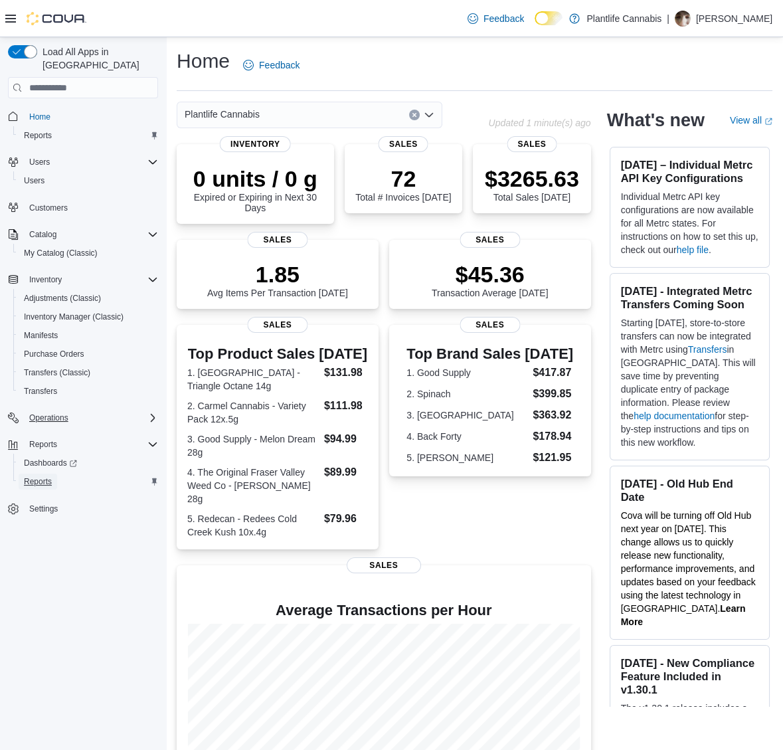
drag, startPoint x: 47, startPoint y: 462, endPoint x: 100, endPoint y: 407, distance: 76.6
click at [47, 474] on span "Reports" at bounding box center [38, 482] width 28 height 16
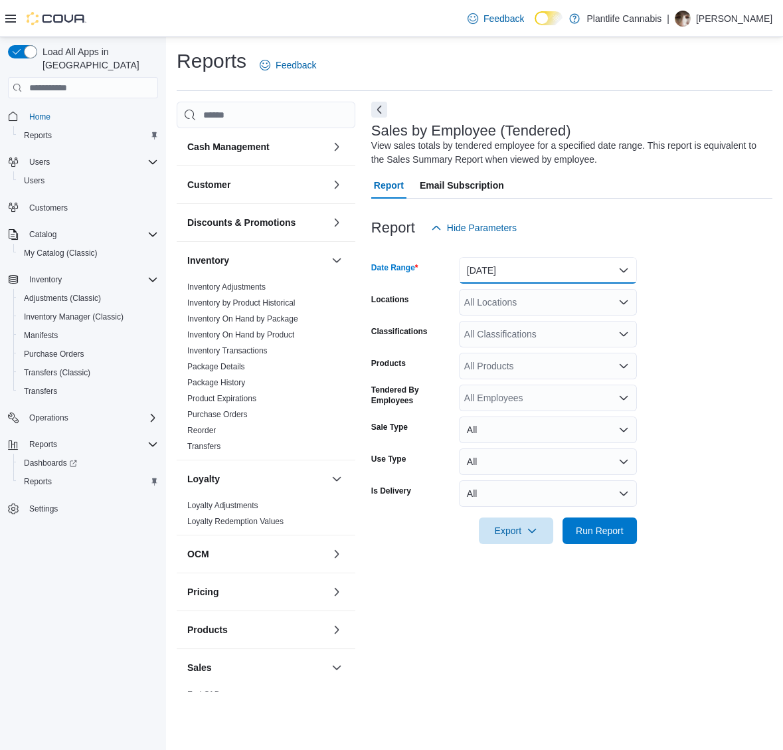
click at [480, 270] on button "[DATE]" at bounding box center [548, 270] width 178 height 27
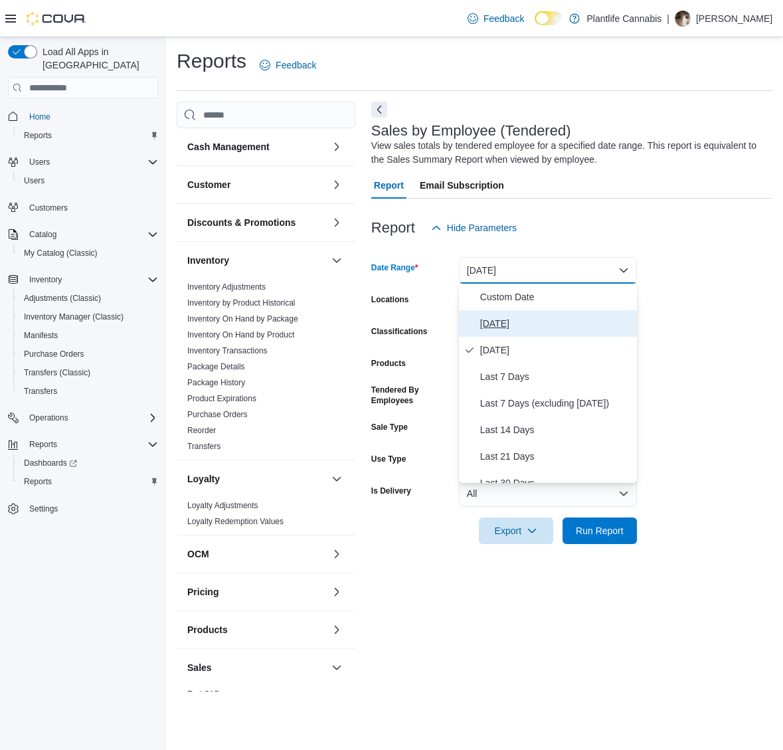
click at [534, 323] on span "[DATE]" at bounding box center [556, 324] width 152 height 16
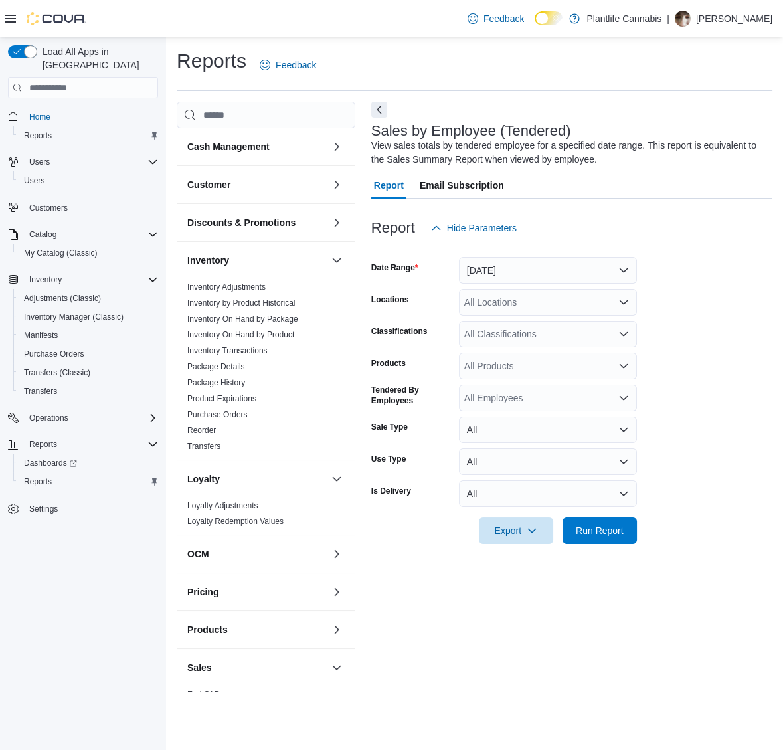
click at [554, 309] on div "All Locations" at bounding box center [548, 302] width 178 height 27
type input "****"
click at [504, 326] on span "Grande Prairie - [GEOGRAPHIC_DATA]" at bounding box center [576, 324] width 165 height 13
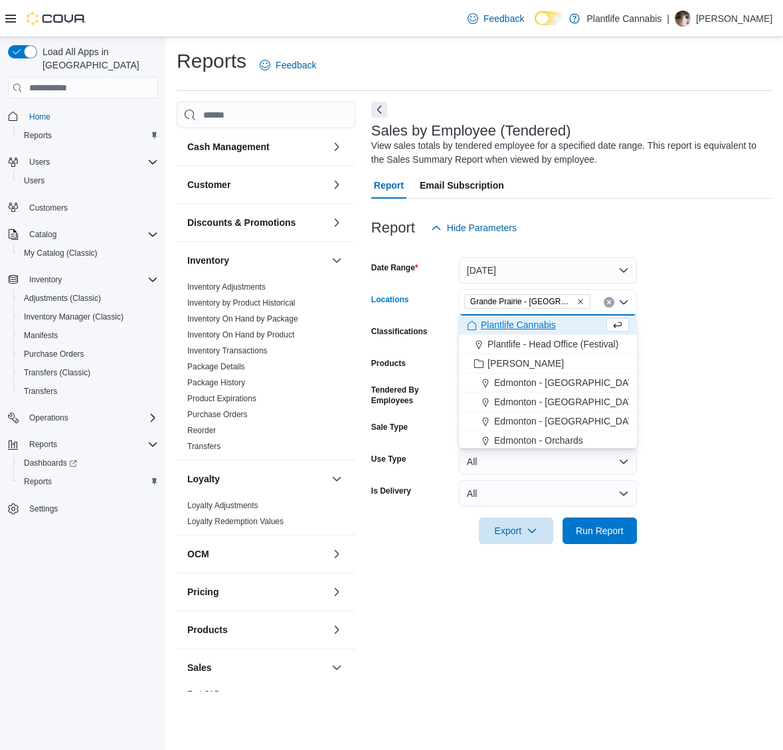
click at [632, 548] on div at bounding box center [571, 552] width 401 height 16
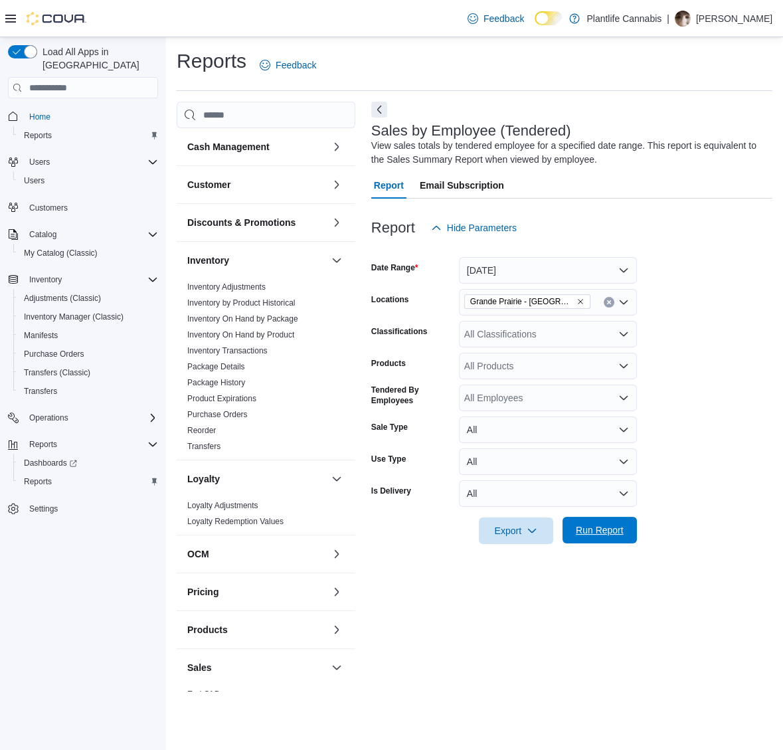
click at [629, 540] on span "Run Report" at bounding box center [600, 530] width 58 height 27
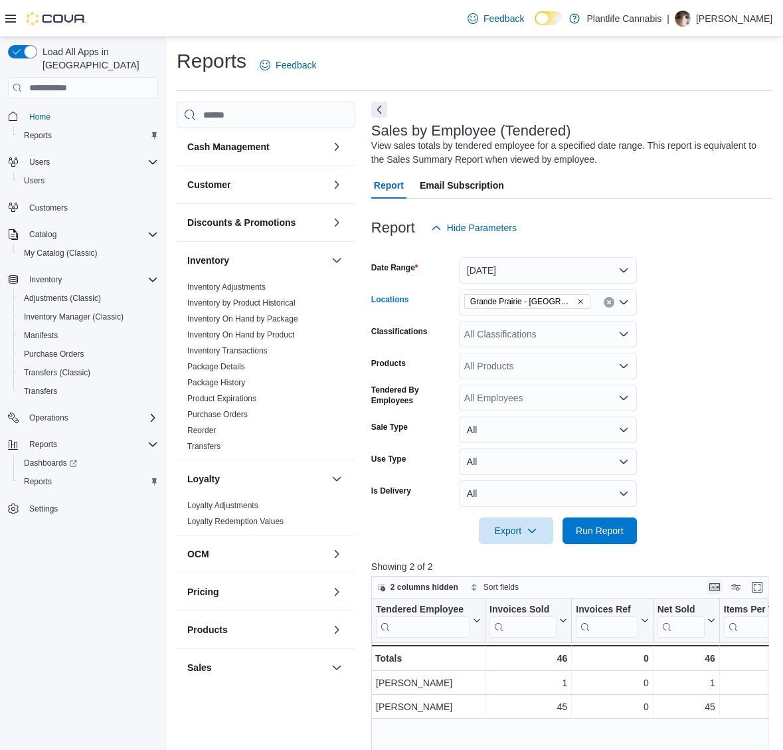
drag, startPoint x: 565, startPoint y: 327, endPoint x: 714, endPoint y: 584, distance: 297.5
click at [589, 366] on form "Date Range [DATE] Locations [GEOGRAPHIC_DATA] - Cobblestone Classifications All…" at bounding box center [571, 392] width 401 height 303
click at [583, 295] on span "Grande Prairie - [GEOGRAPHIC_DATA]" at bounding box center [527, 301] width 114 height 13
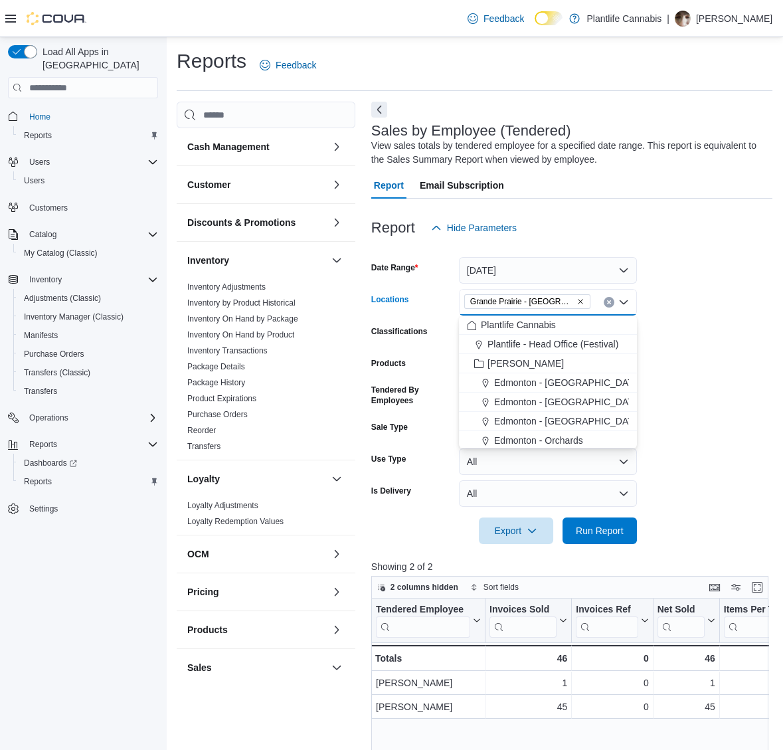
click at [581, 298] on icon "Remove Grande Prairie - Cobblestone from selection in this group" at bounding box center [581, 302] width 8 height 8
click at [622, 518] on span "Run Report" at bounding box center [600, 530] width 58 height 27
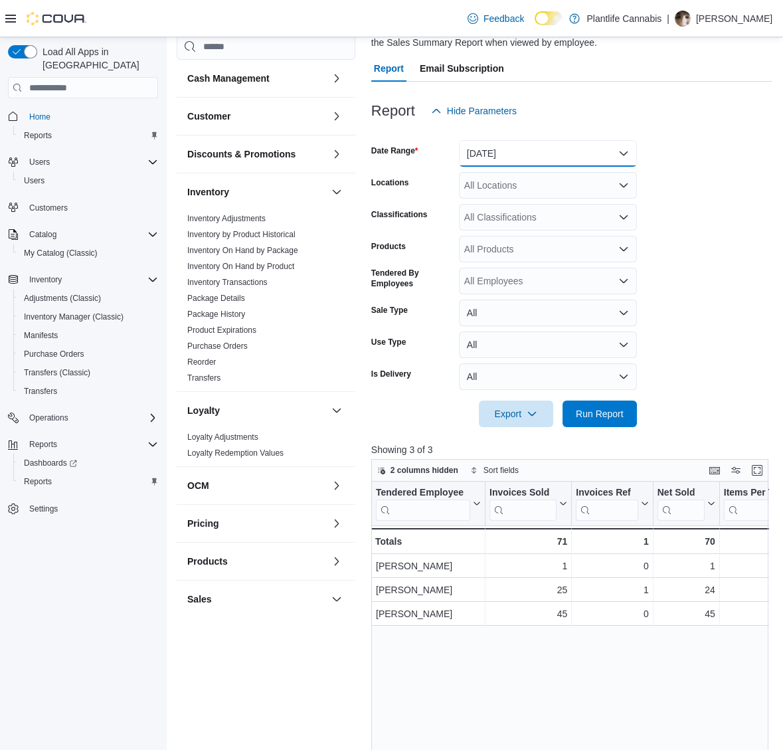
click at [547, 154] on button "[DATE]" at bounding box center [548, 153] width 178 height 27
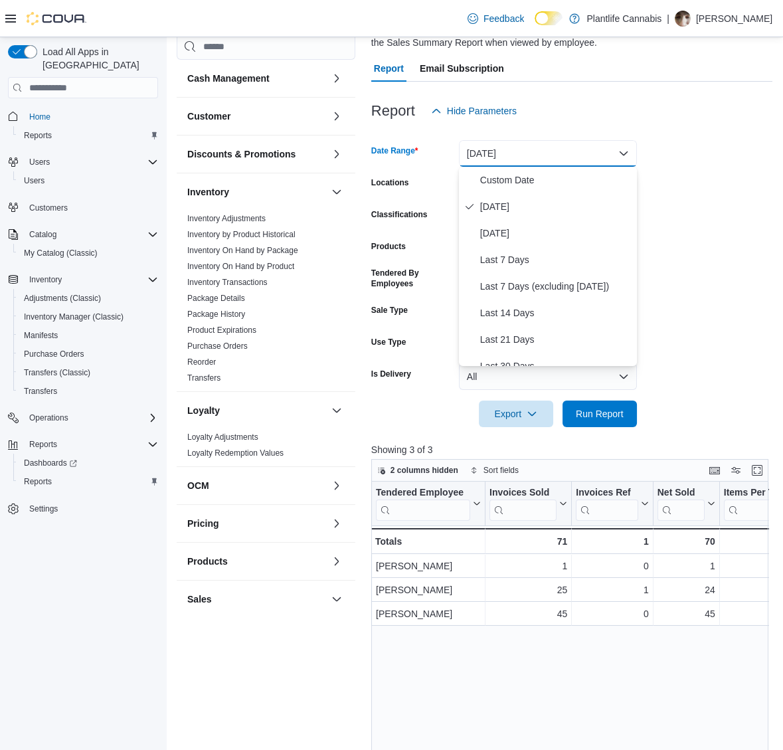
click at [643, 136] on div at bounding box center [571, 132] width 401 height 16
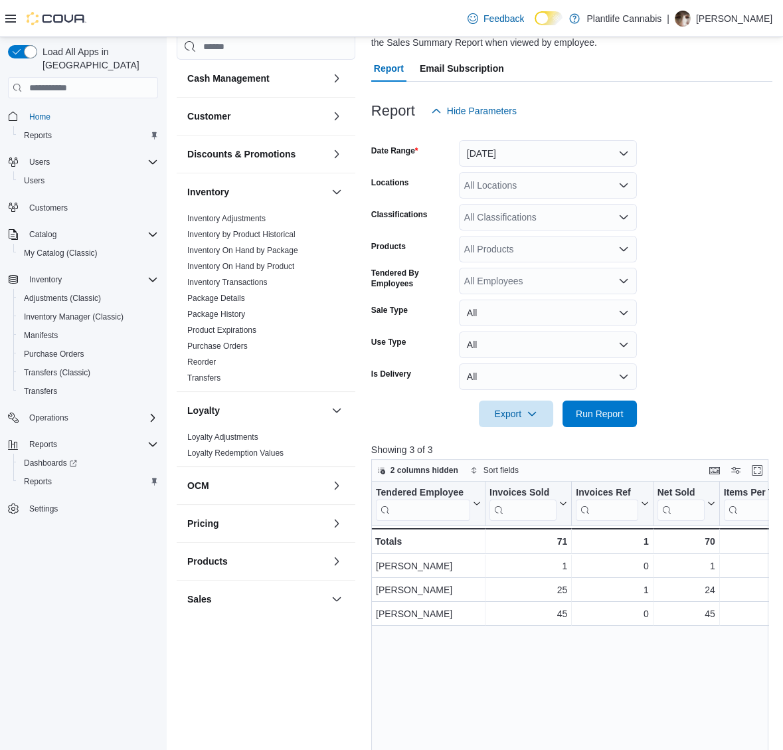
click at [579, 192] on div "All Locations" at bounding box center [548, 185] width 178 height 27
type input "*"
type input "****"
click at [575, 214] on span "Grande Prairie - [GEOGRAPHIC_DATA]" at bounding box center [576, 207] width 165 height 13
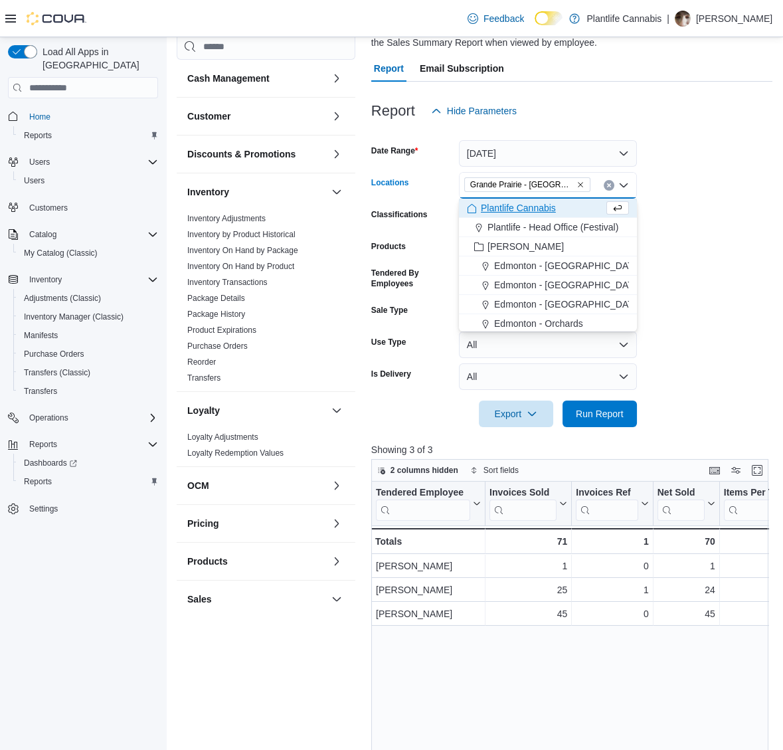
click at [711, 298] on form "Date Range [DATE] Locations [GEOGRAPHIC_DATA] - [GEOGRAPHIC_DATA] Combo box. Se…" at bounding box center [571, 275] width 401 height 303
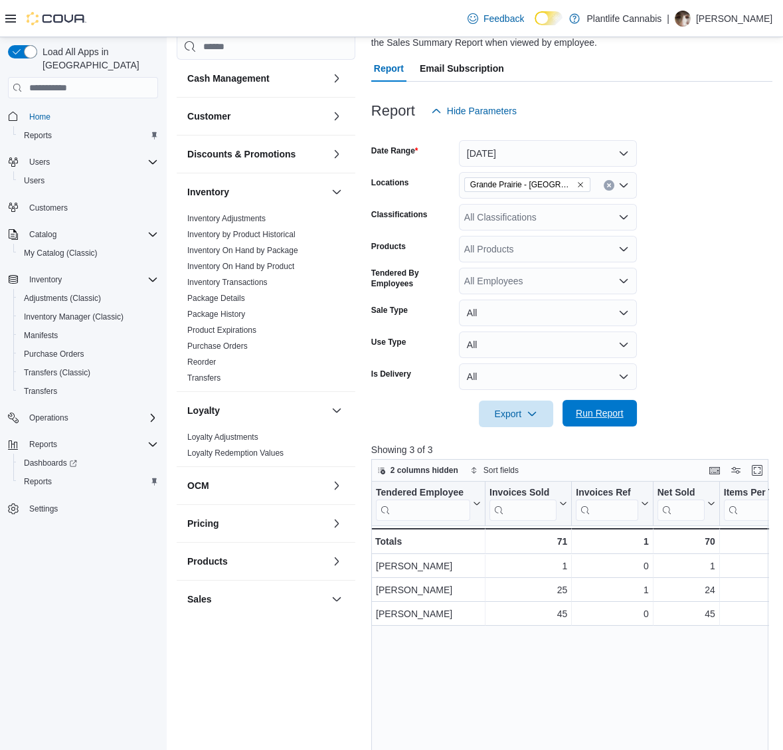
click at [609, 417] on span "Run Report" at bounding box center [600, 413] width 48 height 13
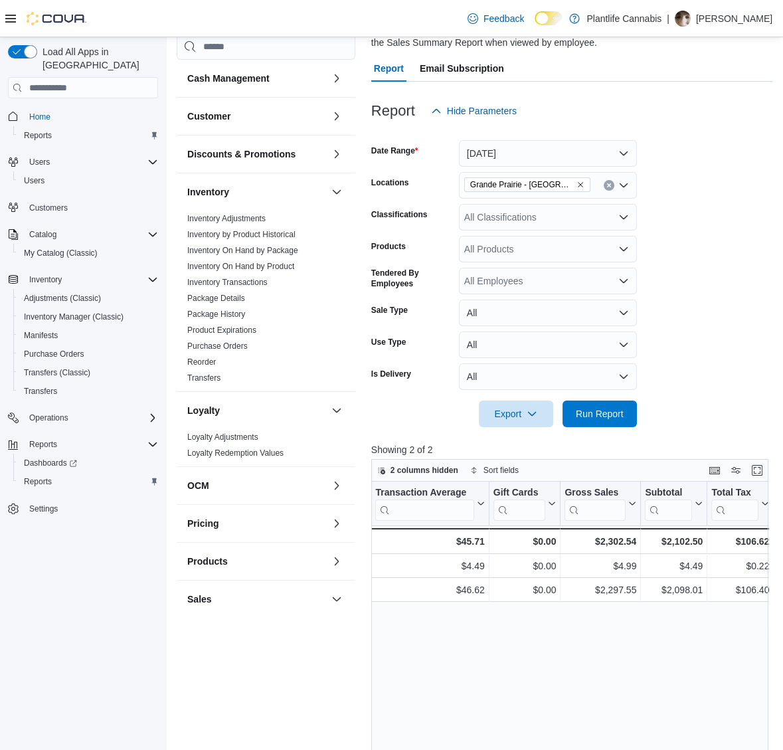
scroll to position [120, 0]
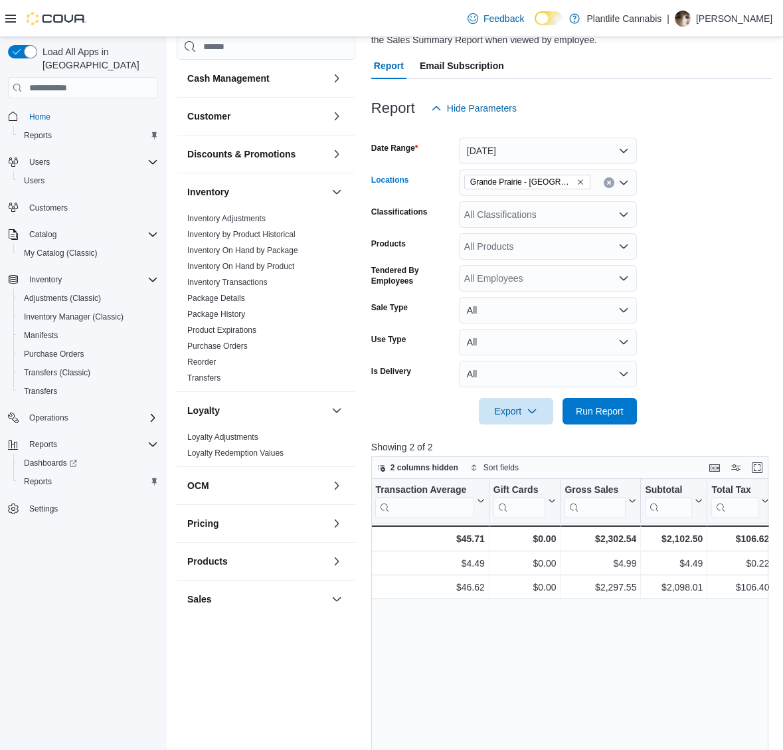
click at [580, 181] on icon "Remove Grande Prairie - Cobblestone from selection in this group" at bounding box center [581, 182] width 8 height 8
type input "*"
type input "**"
drag, startPoint x: 602, startPoint y: 205, endPoint x: 659, endPoint y: 237, distance: 65.4
click at [602, 205] on span "[GEOGRAPHIC_DATA] - [GEOGRAPHIC_DATA]" at bounding box center [595, 205] width 202 height 13
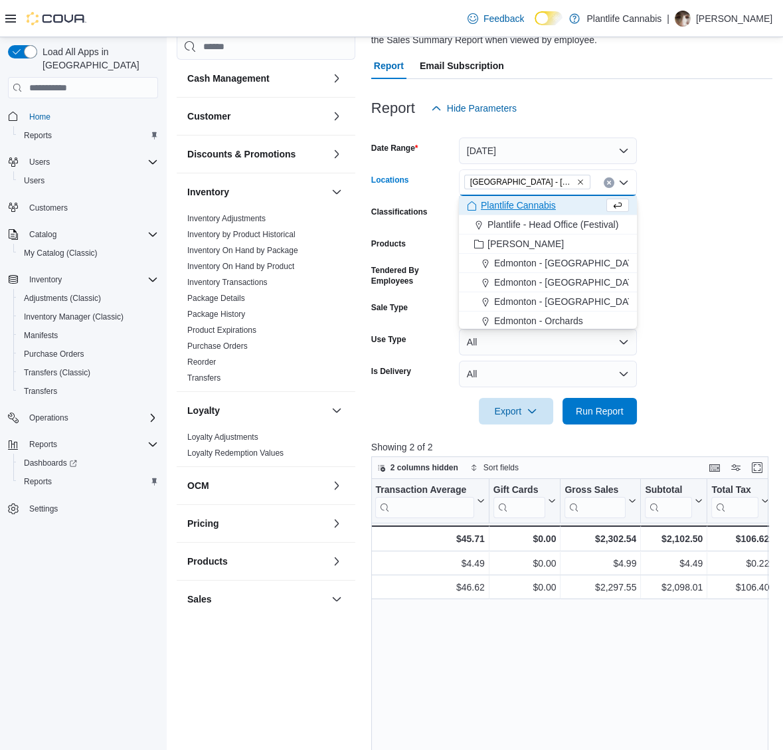
click at [661, 241] on form "Date Range [DATE] Locations [GEOGRAPHIC_DATA] - [GEOGRAPHIC_DATA] Combo box. Se…" at bounding box center [571, 273] width 401 height 303
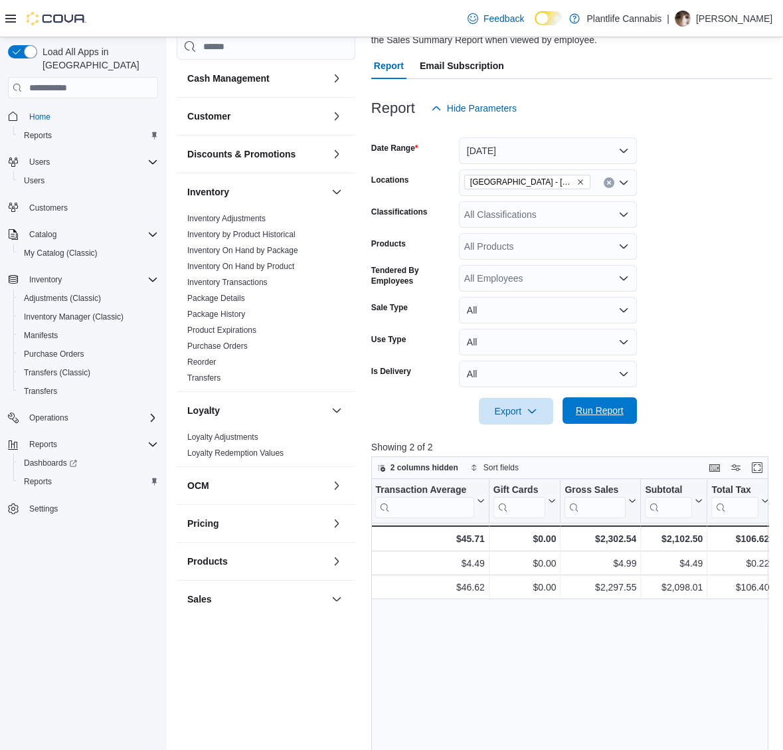
click at [589, 416] on span "Run Report" at bounding box center [600, 410] width 48 height 13
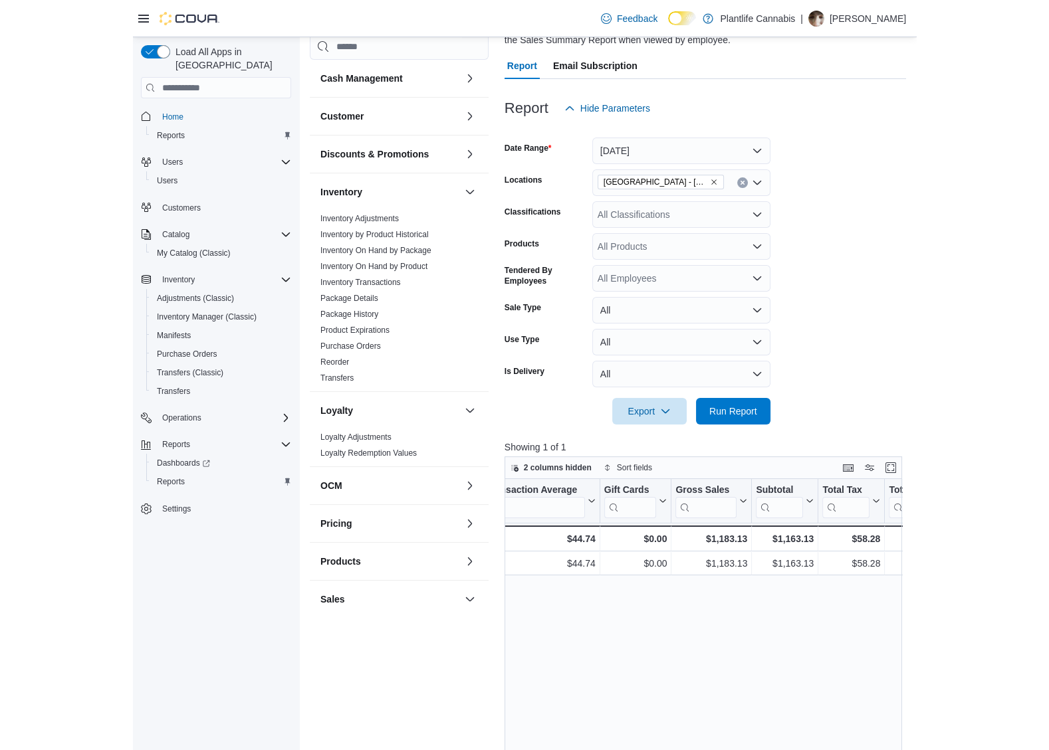
scroll to position [0, 572]
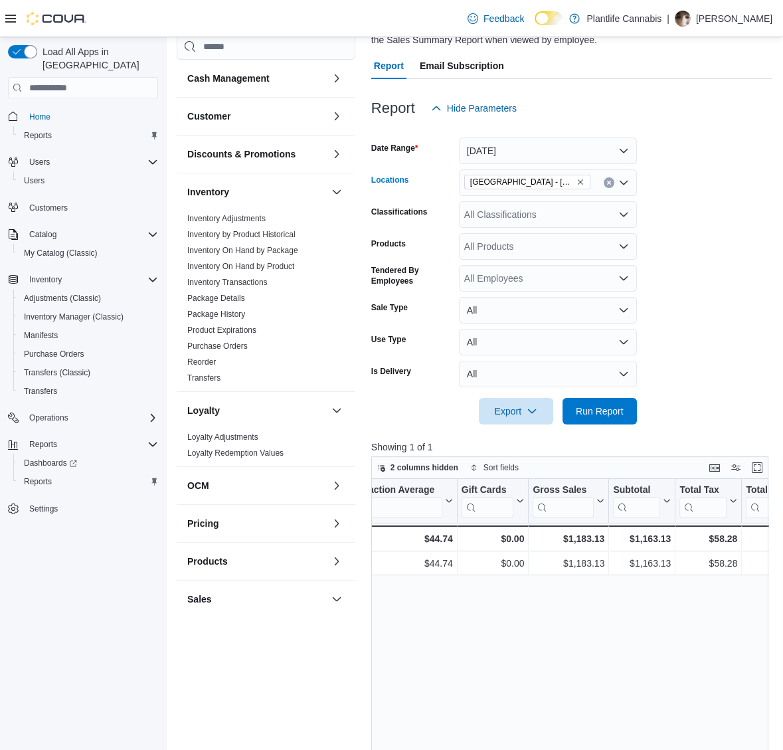
click at [577, 179] on icon "Remove Grande Prairie - Westgate from selection in this group" at bounding box center [581, 182] width 8 height 8
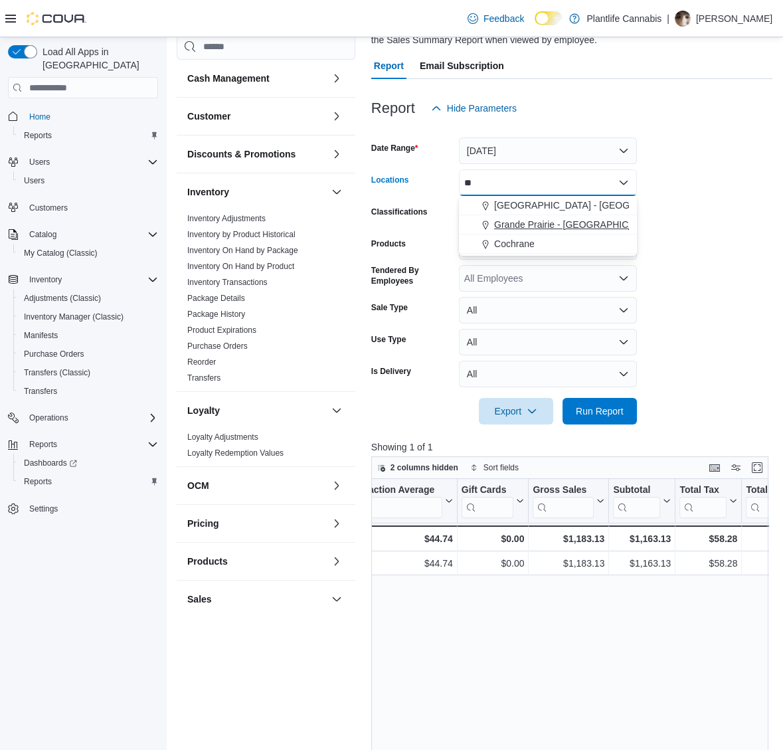
type input "**"
click at [593, 221] on span "Grande Prairie - [GEOGRAPHIC_DATA]" at bounding box center [576, 224] width 165 height 13
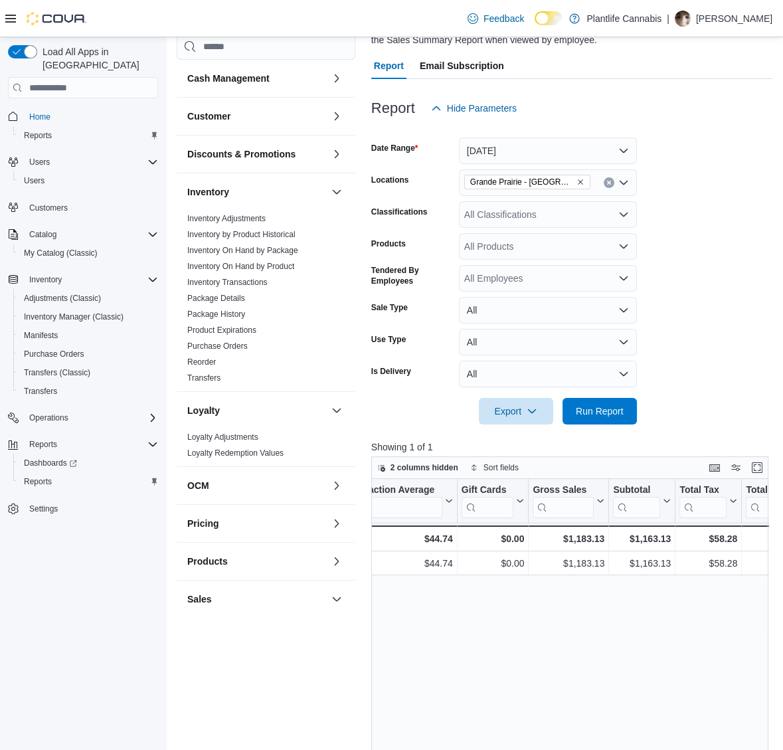
drag, startPoint x: 668, startPoint y: 237, endPoint x: 710, endPoint y: 360, distance: 130.3
click at [668, 239] on form "Date Range [DATE] Locations [GEOGRAPHIC_DATA] - Cobblestone Classifications All…" at bounding box center [571, 273] width 401 height 303
click at [578, 416] on span "Run Report" at bounding box center [600, 410] width 48 height 13
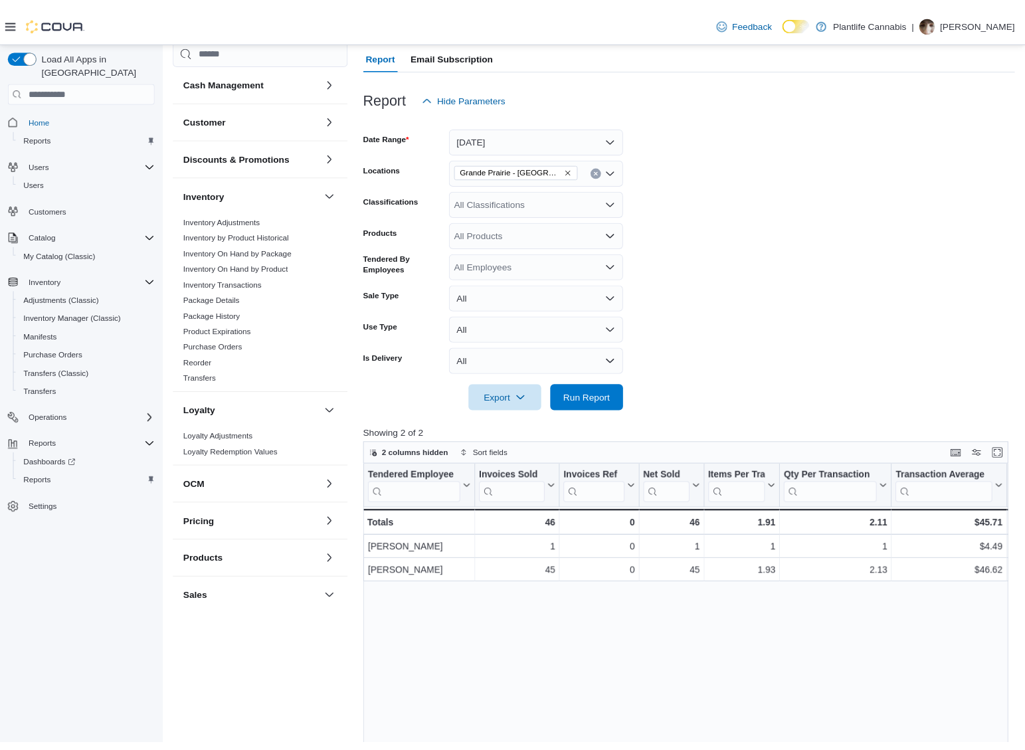
scroll to position [124, 0]
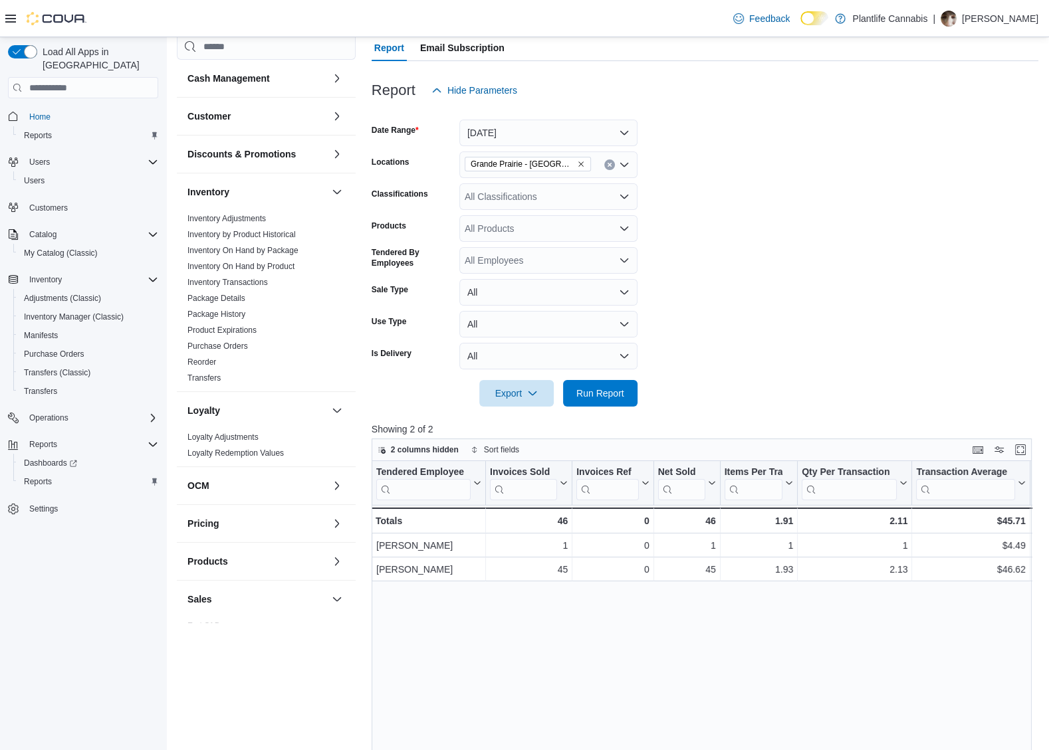
click at [783, 352] on div "Reports Feedback Cash Management Cash Management Cash Out Details Customer Cust…" at bounding box center [607, 482] width 882 height 1136
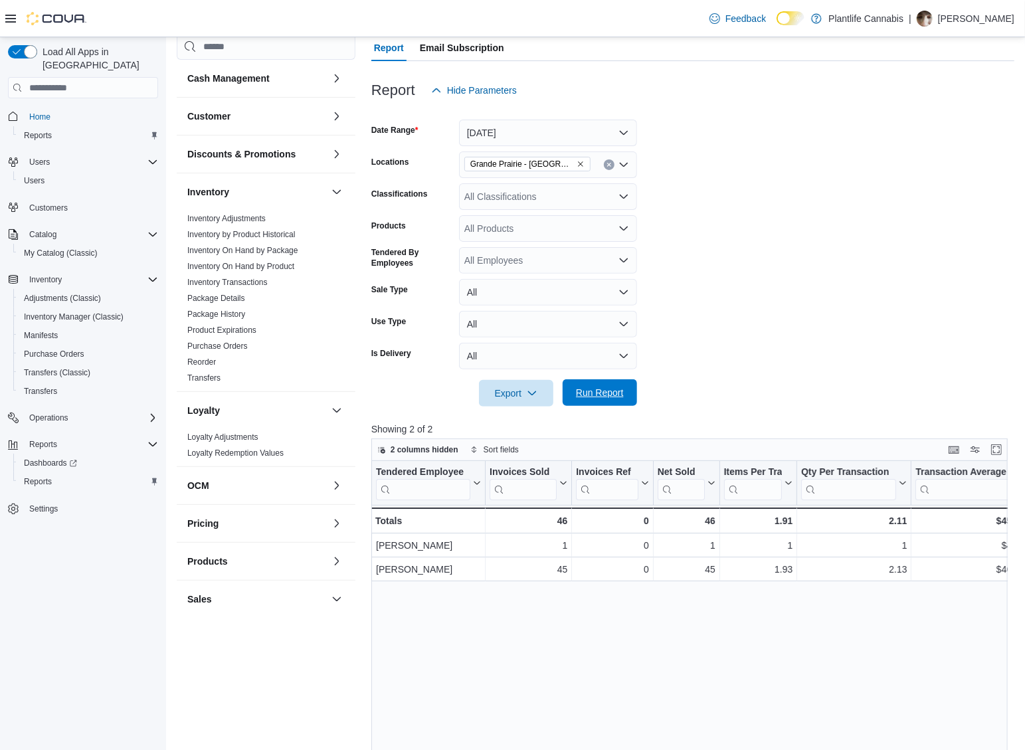
click at [619, 389] on span "Run Report" at bounding box center [600, 392] width 48 height 13
click at [592, 400] on span "Run Report" at bounding box center [600, 392] width 58 height 27
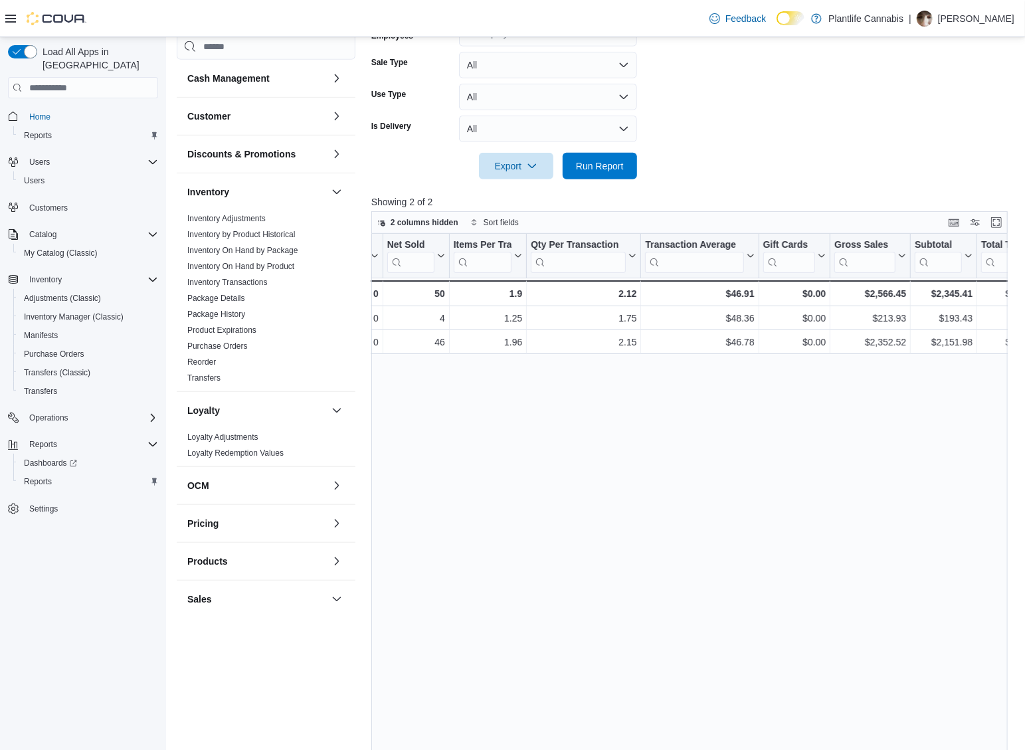
scroll to position [0, 274]
drag, startPoint x: 588, startPoint y: 169, endPoint x: 745, endPoint y: 370, distance: 255.2
click at [589, 169] on span "Run Report" at bounding box center [600, 165] width 48 height 13
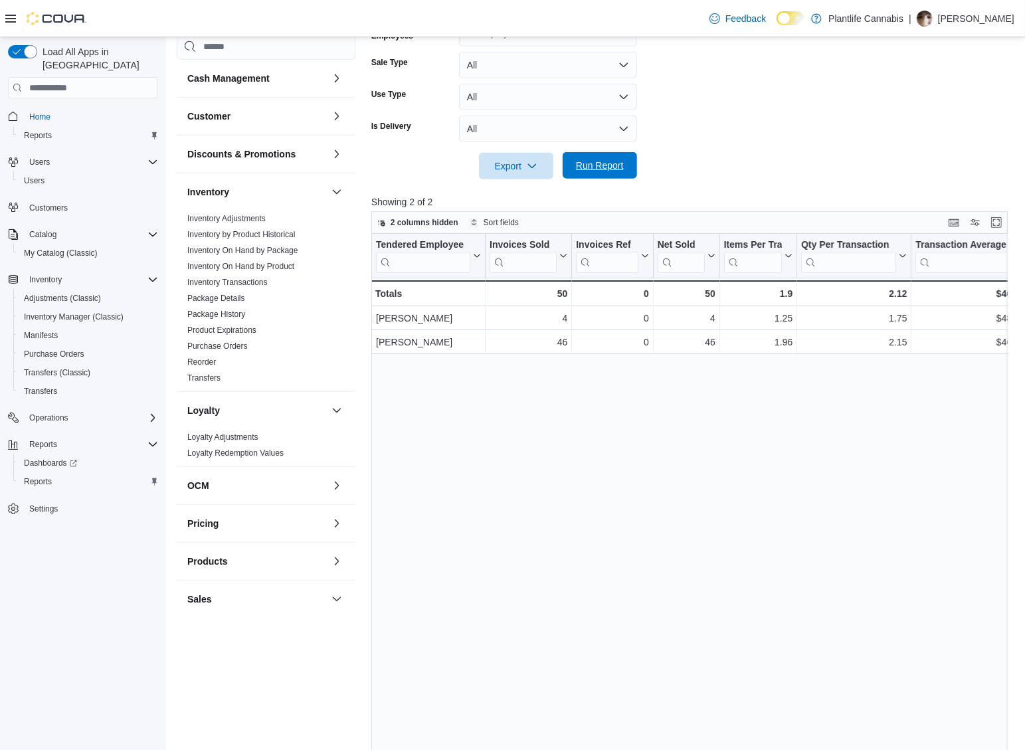
click at [619, 177] on span "Run Report" at bounding box center [600, 165] width 58 height 27
click at [602, 171] on span "Run Report" at bounding box center [600, 165] width 58 height 27
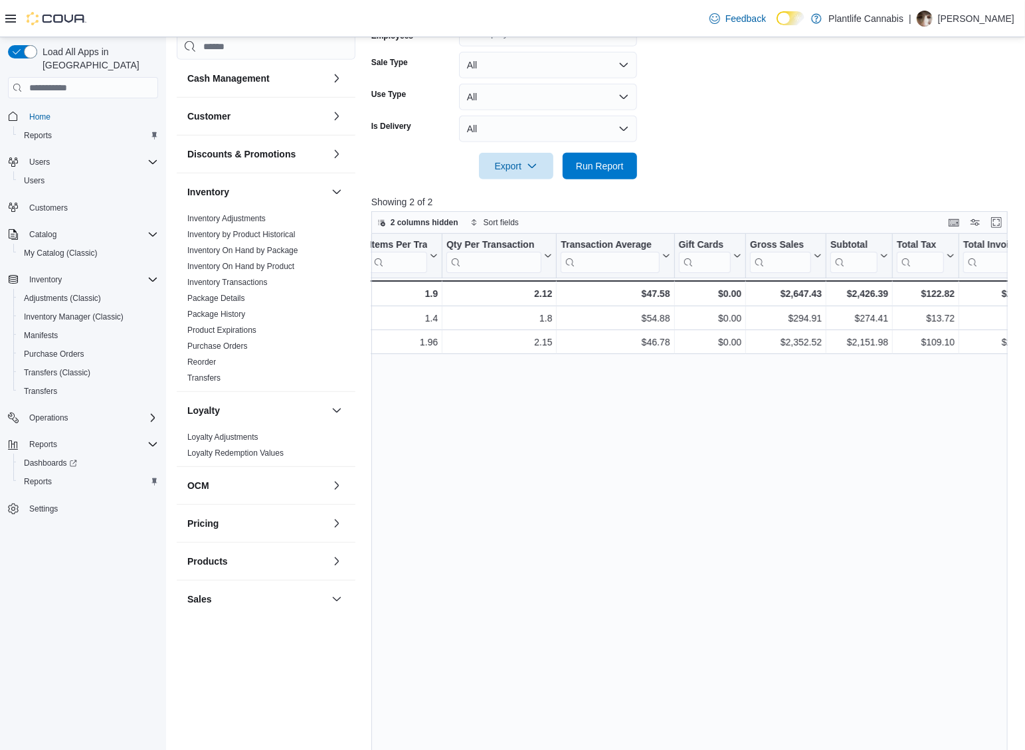
scroll to position [0, 369]
